Goal: Complete application form

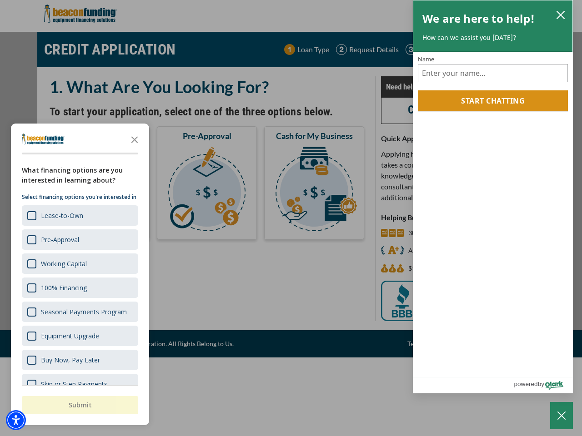
click at [291, 218] on div "button" at bounding box center [291, 218] width 582 height 436
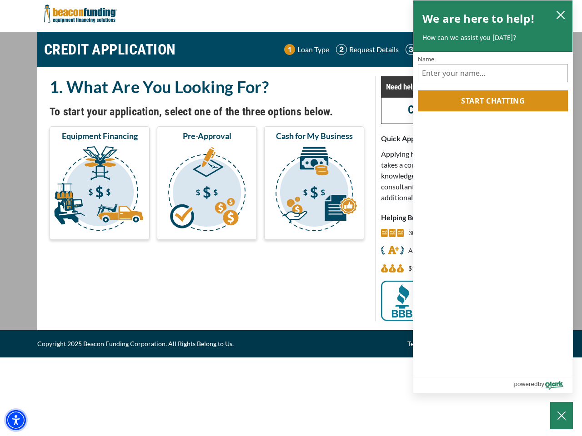
click at [16, 420] on img "Accessibility Menu" at bounding box center [16, 420] width 20 height 20
click at [291, 218] on body "Skip to main content Enable accessibility for low vision Open the accessibility…" at bounding box center [291, 218] width 582 height 436
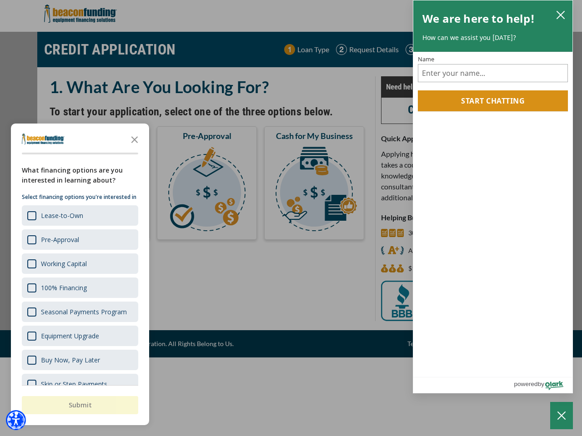
click at [134, 139] on body "Skip to main content Enable accessibility for low vision Open the accessibility…" at bounding box center [291, 218] width 582 height 436
click at [79, 215] on body "Skip to main content Enable accessibility for low vision Open the accessibility…" at bounding box center [291, 218] width 582 height 436
click at [79, 239] on body "Skip to main content Enable accessibility for low vision Open the accessibility…" at bounding box center [291, 218] width 582 height 436
click at [79, 264] on body "Skip to main content Enable accessibility for low vision Open the accessibility…" at bounding box center [291, 218] width 582 height 436
click at [79, 288] on body "Skip to main content Enable accessibility for low vision Open the accessibility…" at bounding box center [291, 218] width 582 height 436
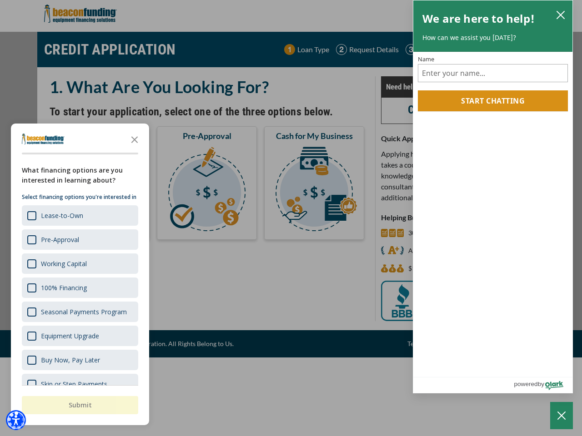
click at [79, 312] on body "Skip to main content Enable accessibility for low vision Open the accessibility…" at bounding box center [291, 218] width 582 height 436
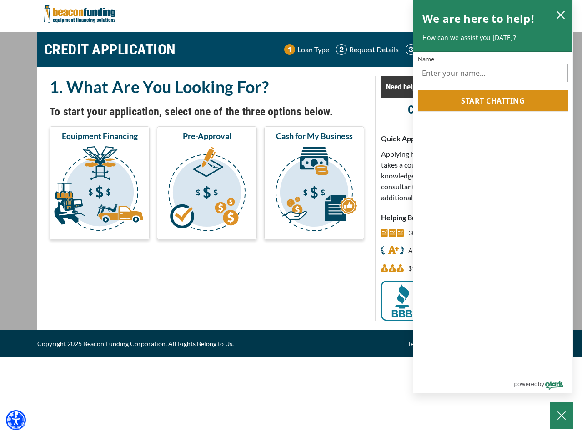
click at [79, 336] on body "Skip to main content Enable accessibility for low vision Open the accessibility…" at bounding box center [291, 218] width 582 height 436
